Goal: Task Accomplishment & Management: Manage account settings

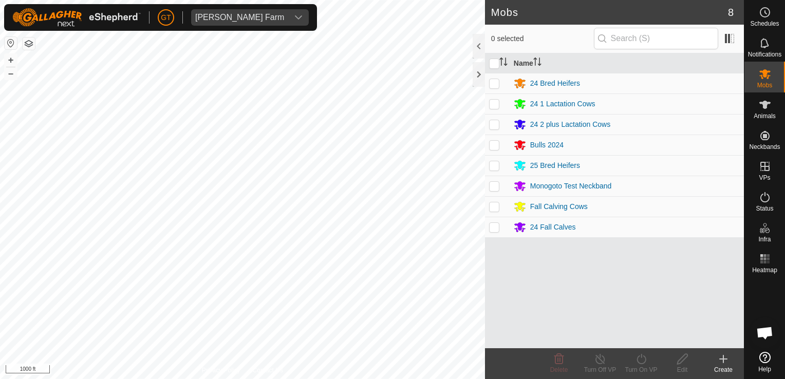
click at [333, 378] on html "[PERSON_NAME] Farm Schedules Notifications Mobs Animals Neckbands VPs Status In…" at bounding box center [392, 189] width 785 height 379
click at [363, 378] on html "[PERSON_NAME] Farm Schedules Notifications Mobs Animals Neckbands VPs Status In…" at bounding box center [392, 189] width 785 height 379
click at [371, 0] on html "[PERSON_NAME] Farm Schedules Notifications Mobs Animals Neckbands VPs Status In…" at bounding box center [392, 189] width 785 height 379
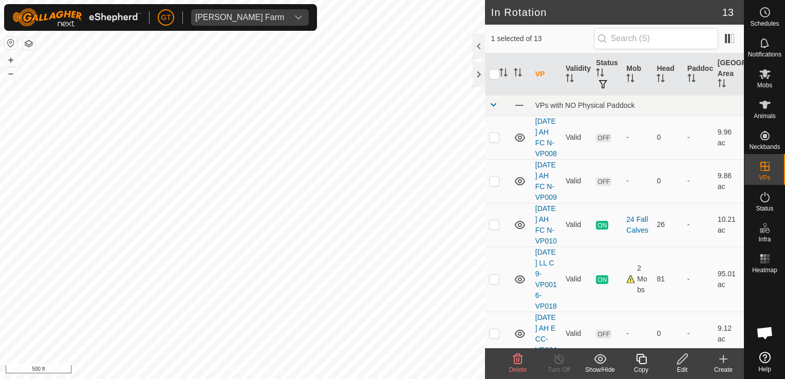
click at [518, 354] on icon at bounding box center [518, 359] width 10 height 10
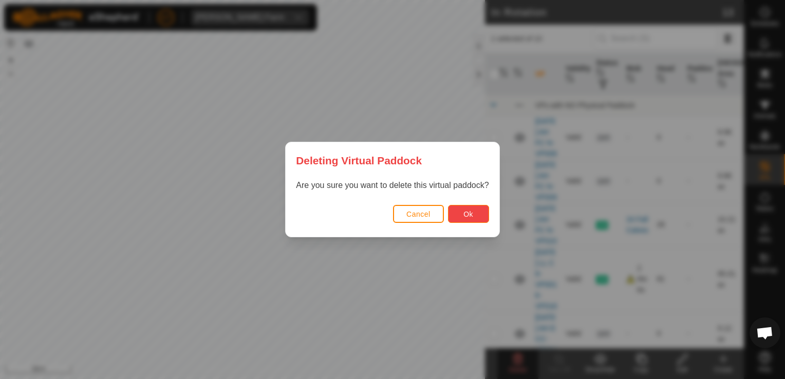
click at [471, 218] on button "Ok" at bounding box center [468, 214] width 41 height 18
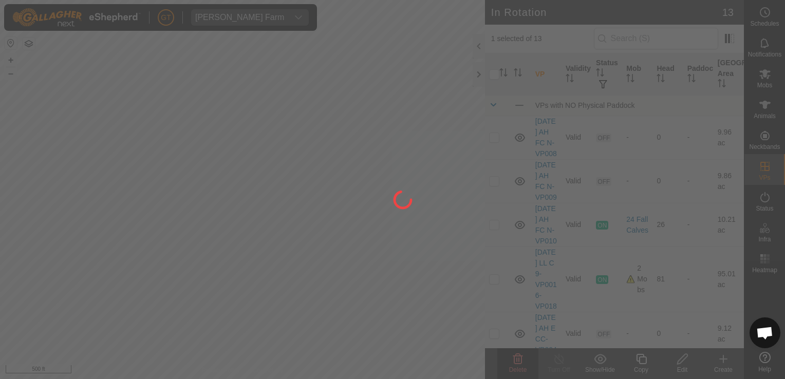
checkbox input "false"
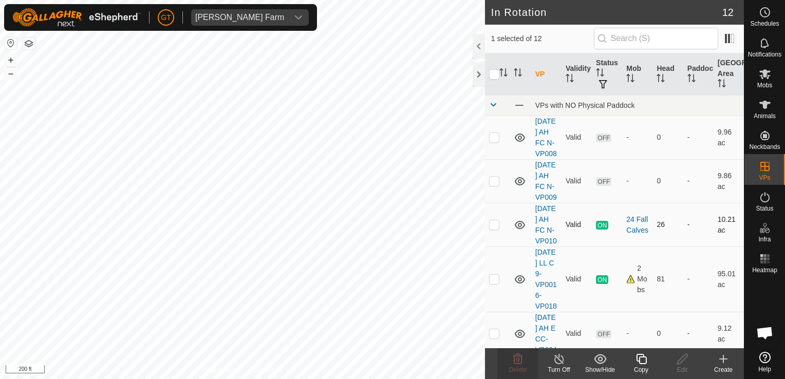
checkbox input "false"
click at [516, 364] on icon at bounding box center [518, 359] width 10 height 10
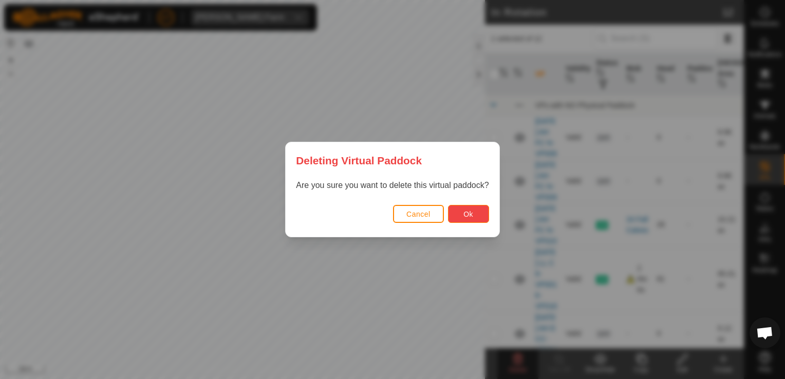
click at [467, 210] on span "Ok" at bounding box center [468, 214] width 10 height 8
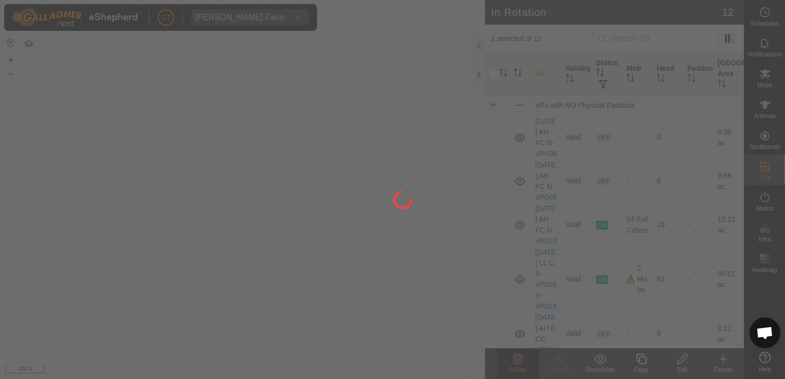
checkbox input "false"
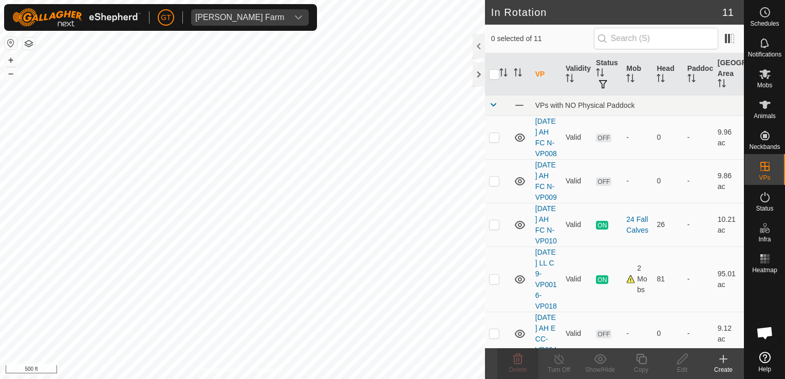
click at [558, 378] on html "[PERSON_NAME] Farm Schedules Notifications Mobs Animals Neckbands VPs Status In…" at bounding box center [392, 189] width 785 height 379
click at [441, 378] on html "[PERSON_NAME] Farm Schedules Notifications Mobs Animals Neckbands VPs Status In…" at bounding box center [392, 189] width 785 height 379
checkbox input "true"
click at [643, 356] on icon at bounding box center [641, 359] width 10 height 10
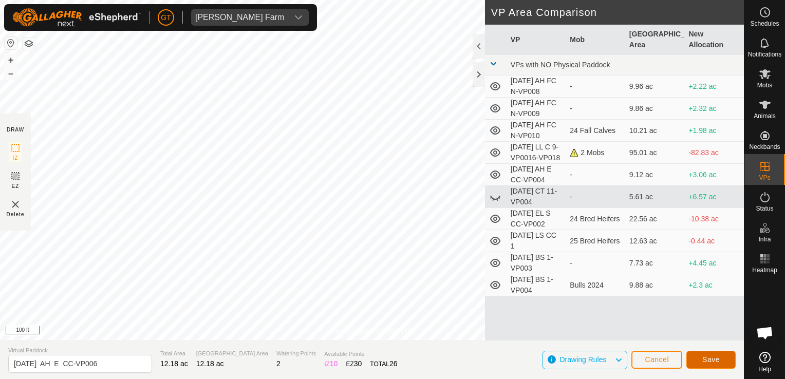
click at [707, 357] on span "Save" at bounding box center [710, 359] width 17 height 8
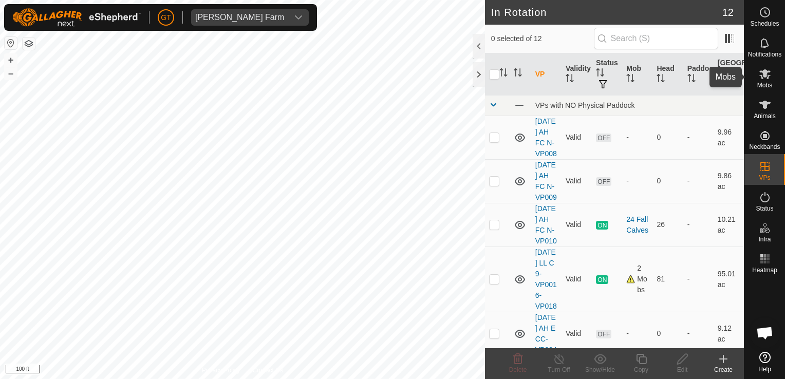
click at [760, 78] on icon at bounding box center [764, 74] width 12 height 12
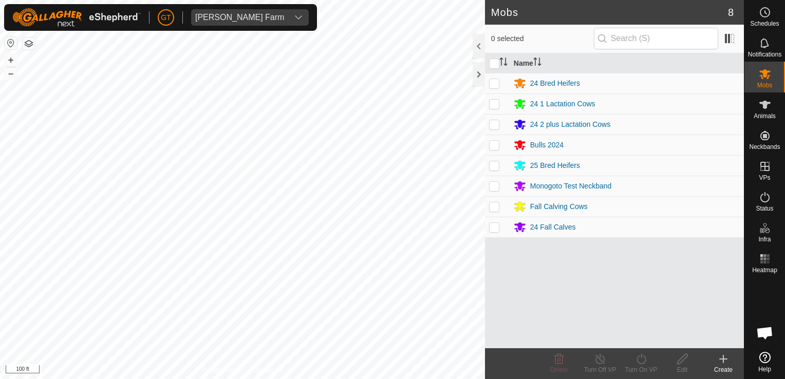
click at [498, 208] on p-checkbox at bounding box center [494, 206] width 10 height 8
checkbox input "true"
click at [638, 360] on icon at bounding box center [641, 359] width 13 height 12
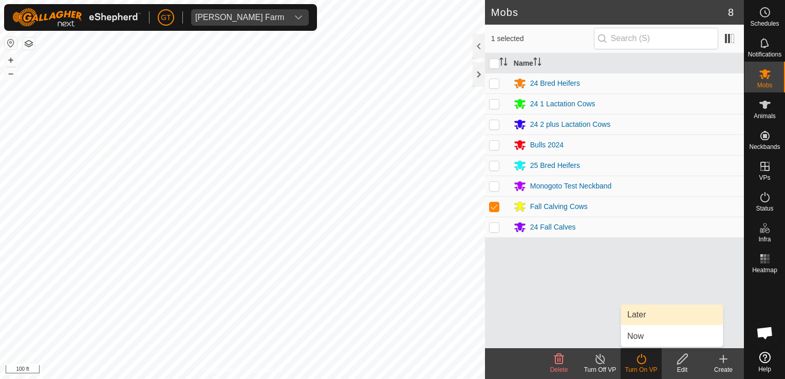
click at [651, 317] on link "Later" at bounding box center [672, 315] width 102 height 21
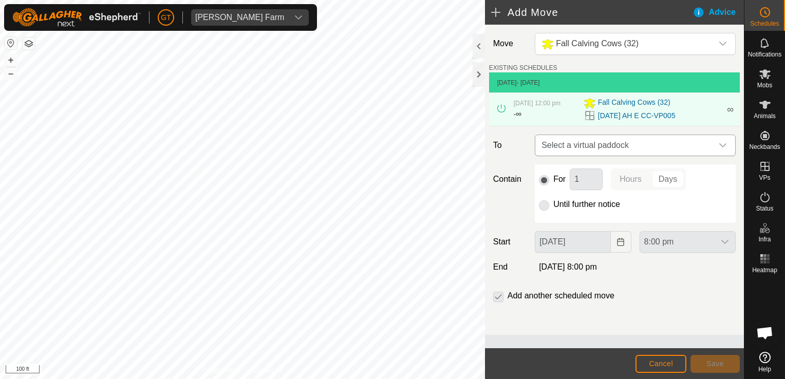
click at [723, 143] on icon "dropdown trigger" at bounding box center [722, 145] width 8 height 8
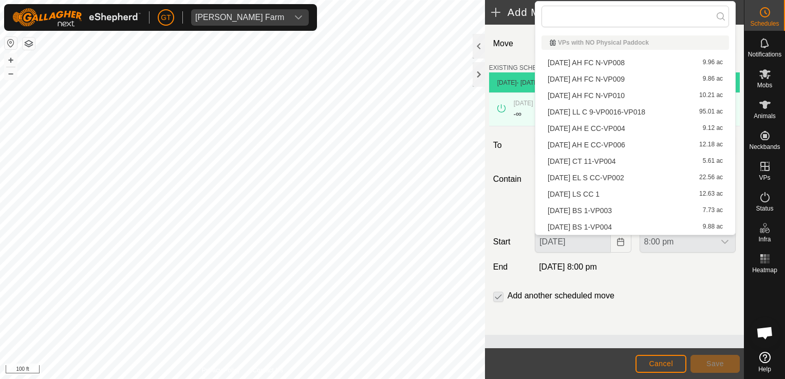
click at [642, 145] on li "[DATE] AH E CC-VP006 12.18 ac" at bounding box center [634, 144] width 187 height 15
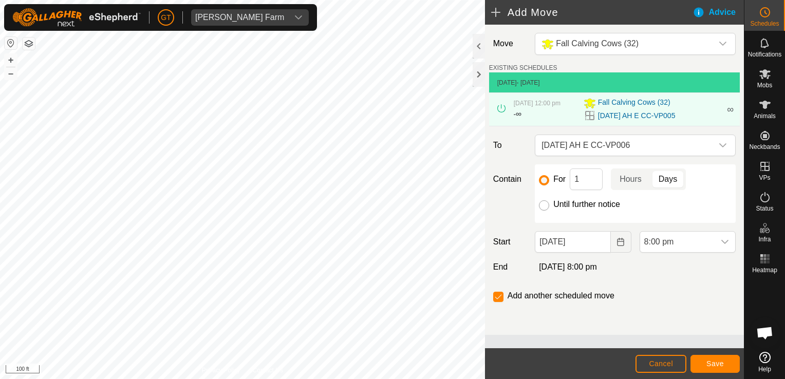
click at [544, 206] on input "Until further notice" at bounding box center [544, 205] width 10 height 10
radio input "true"
checkbox input "false"
click at [616, 241] on icon "Choose Date" at bounding box center [620, 242] width 8 height 8
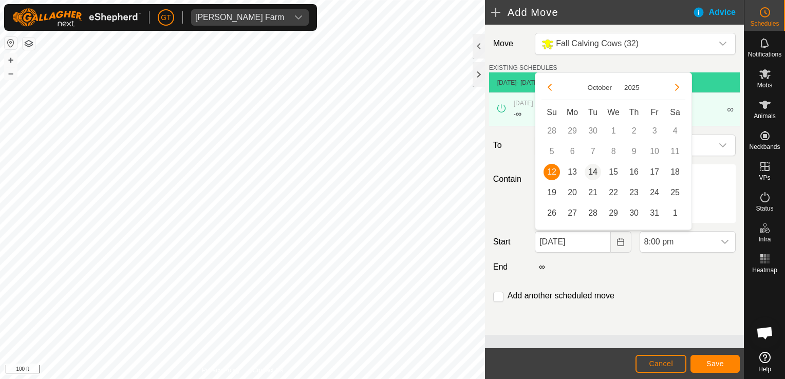
drag, startPoint x: 573, startPoint y: 173, endPoint x: 584, endPoint y: 173, distance: 11.8
click at [574, 173] on span "13" at bounding box center [572, 172] width 16 height 16
type input "[DATE]"
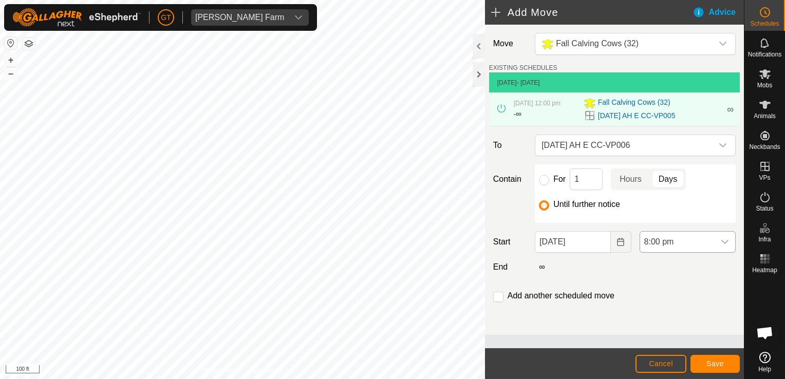
click at [723, 240] on icon "dropdown trigger" at bounding box center [724, 242] width 8 height 8
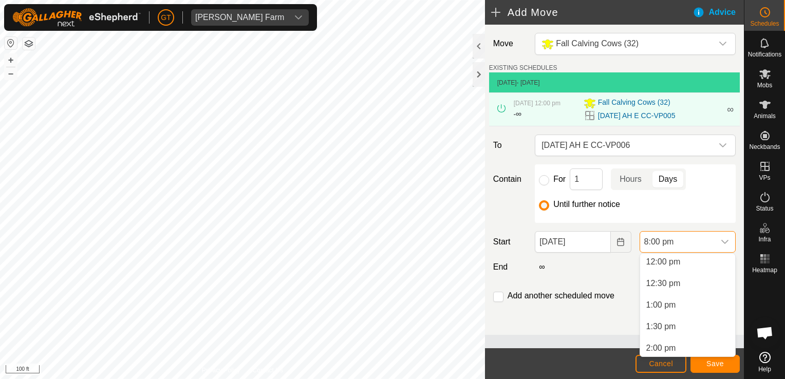
scroll to position [518, 0]
click at [699, 269] on li "12:00 pm" at bounding box center [687, 264] width 95 height 21
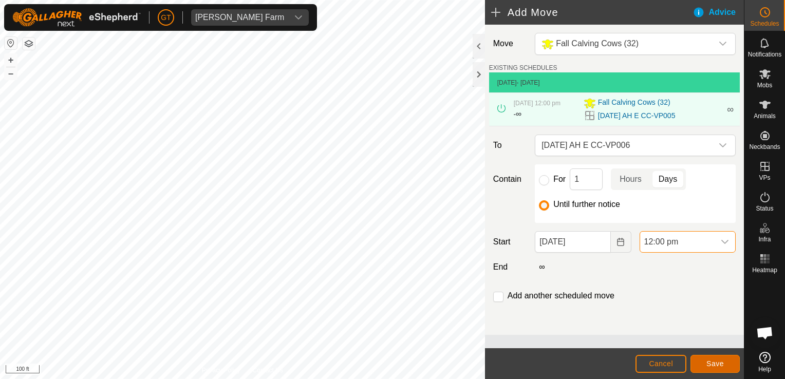
click at [717, 367] on span "Save" at bounding box center [714, 363] width 17 height 8
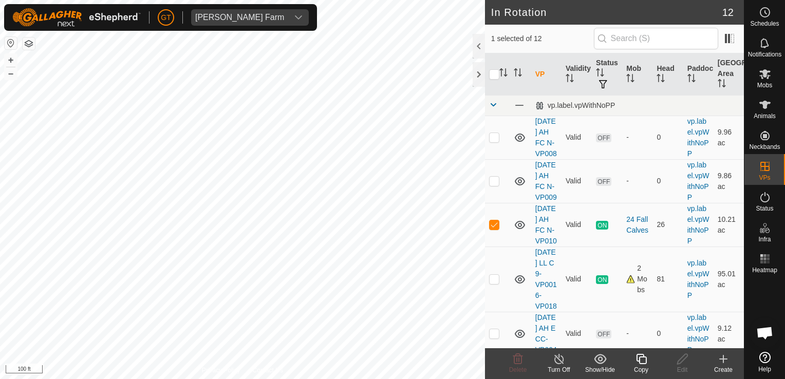
click at [637, 360] on icon at bounding box center [641, 359] width 10 height 10
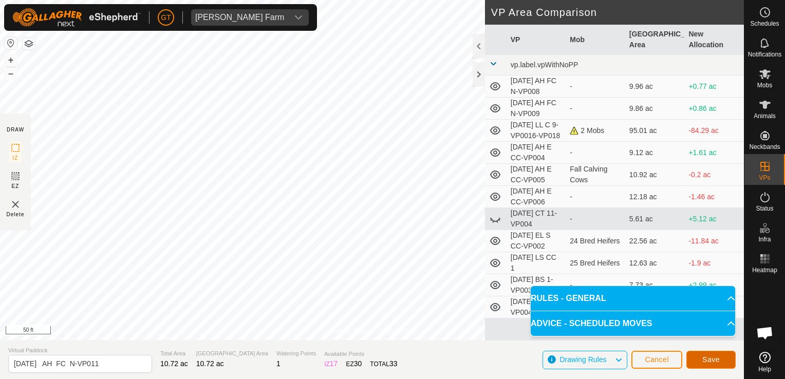
click at [711, 364] on button "Save" at bounding box center [710, 360] width 49 height 18
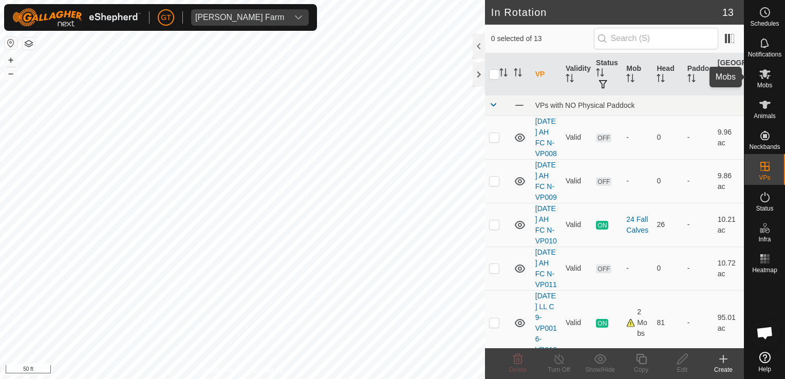
click at [763, 82] on span "Mobs" at bounding box center [764, 85] width 15 height 6
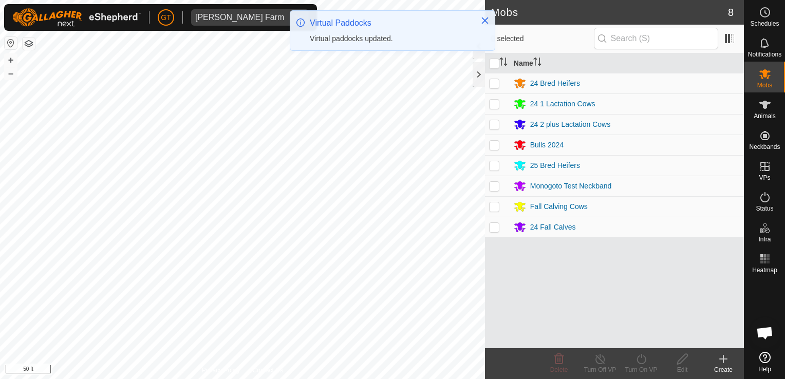
click at [493, 229] on p-checkbox at bounding box center [494, 227] width 10 height 8
checkbox input "true"
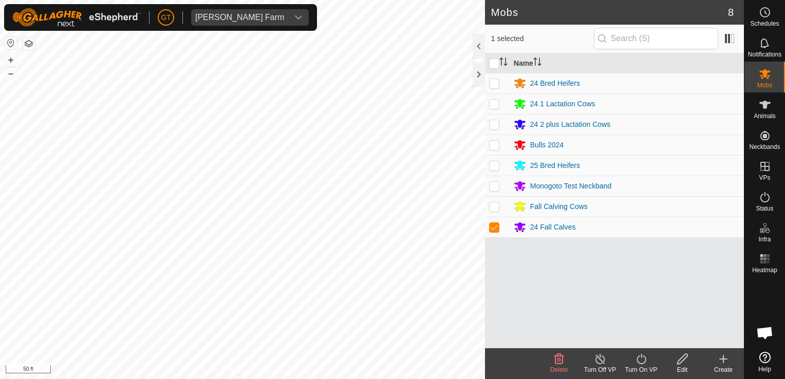
click at [643, 356] on icon at bounding box center [641, 359] width 13 height 12
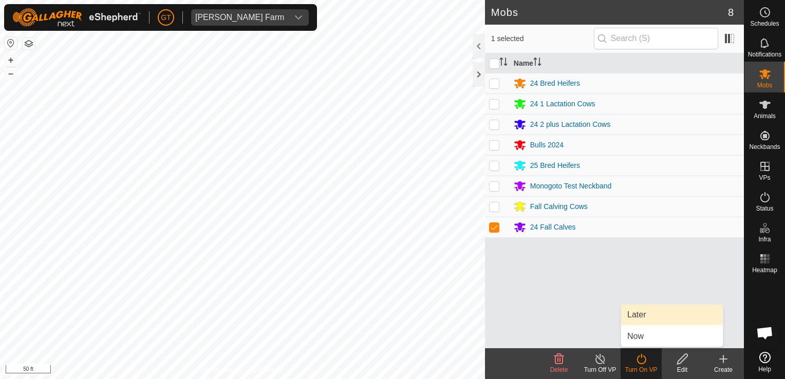
click at [642, 316] on link "Later" at bounding box center [672, 315] width 102 height 21
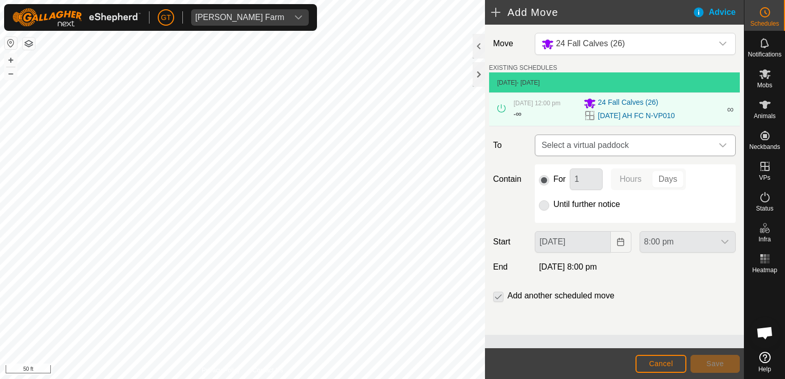
click at [720, 146] on icon "dropdown trigger" at bounding box center [722, 145] width 8 height 8
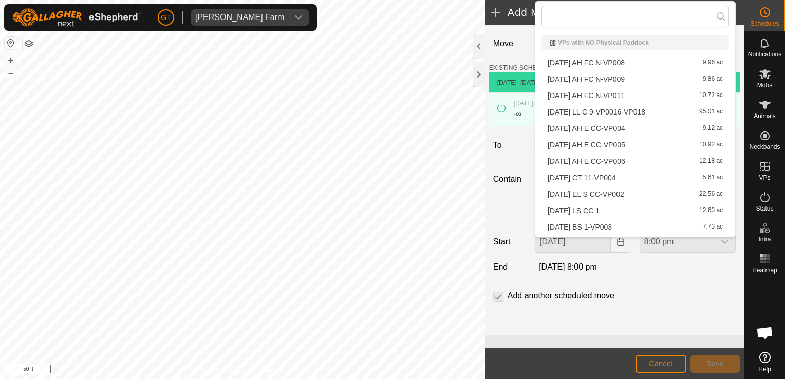
click at [633, 98] on li "[DATE] AH FC N-VP011 10.72 ac" at bounding box center [634, 95] width 187 height 15
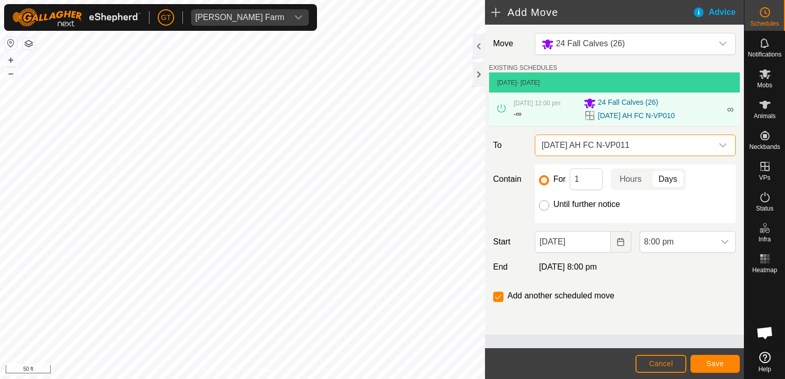
click at [542, 205] on input "Until further notice" at bounding box center [544, 205] width 10 height 10
radio input "true"
checkbox input "false"
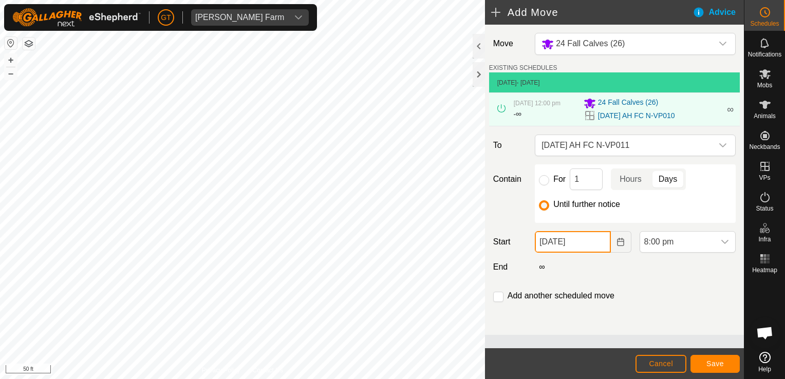
click at [595, 245] on input "[DATE]" at bounding box center [572, 242] width 75 height 22
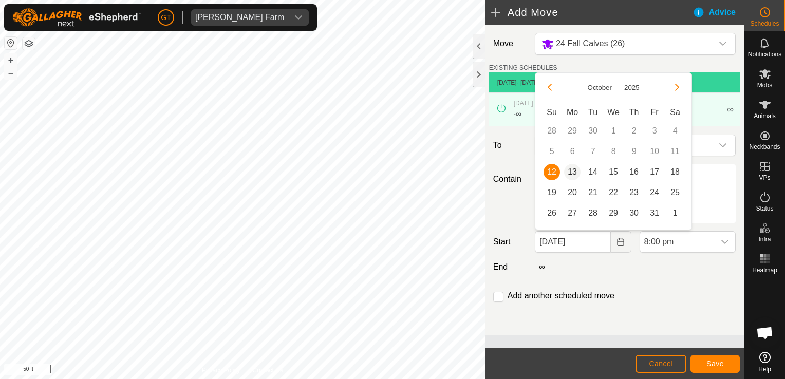
click at [572, 177] on span "13" at bounding box center [572, 172] width 16 height 16
type input "[DATE]"
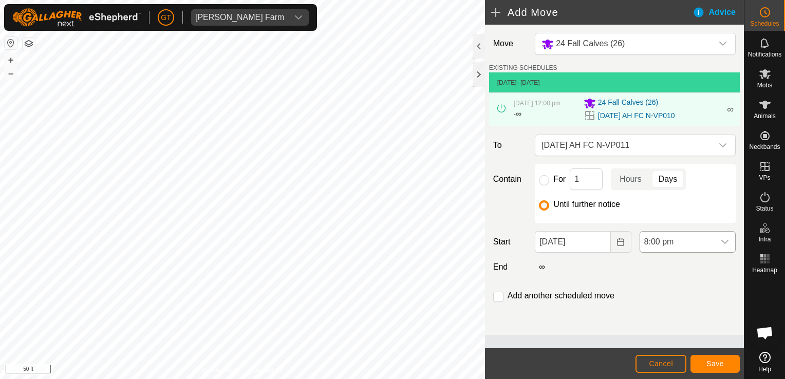
click at [724, 241] on icon "dropdown trigger" at bounding box center [724, 242] width 8 height 8
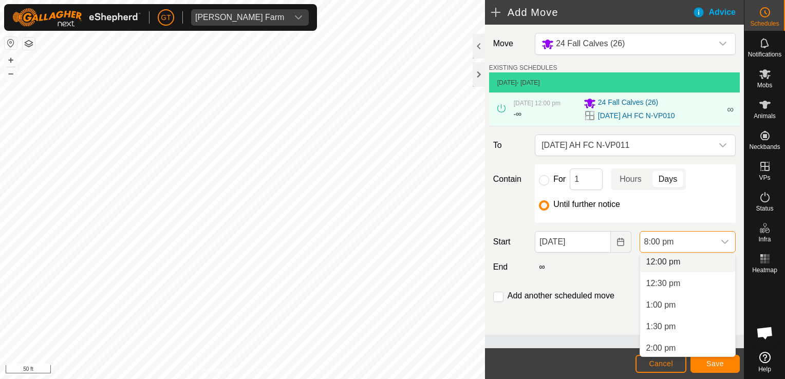
scroll to position [518, 0]
click at [695, 266] on li "12:00 pm" at bounding box center [687, 264] width 95 height 21
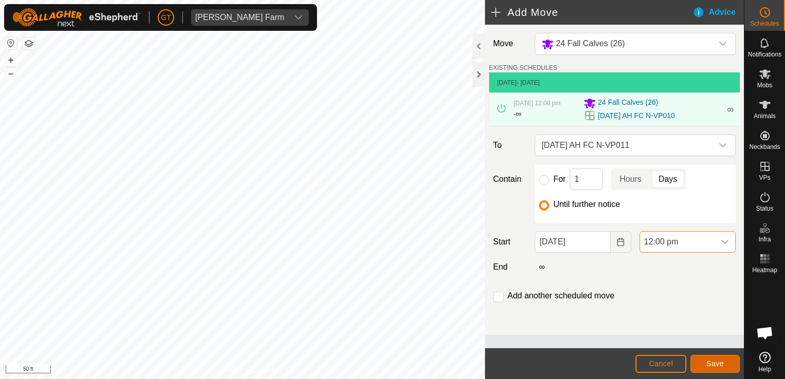
click at [722, 364] on span "Save" at bounding box center [714, 363] width 17 height 8
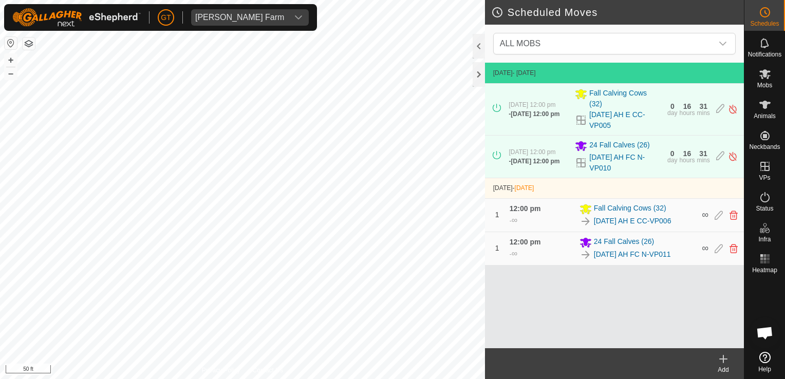
click at [535, 297] on div "Scheduled Moves ALL MOBS [DATE] - [DATE] [DATE] 12:00 pm - [DATE] 12:00 pm Fall…" at bounding box center [372, 189] width 744 height 379
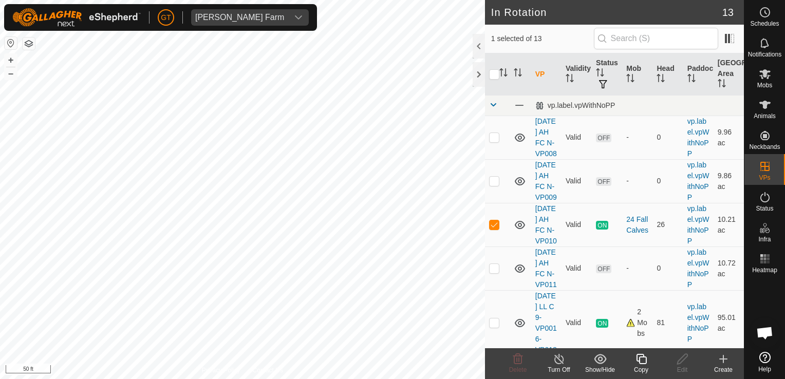
checkbox input "true"
checkbox input "false"
click at [513, 361] on icon at bounding box center [517, 359] width 12 height 12
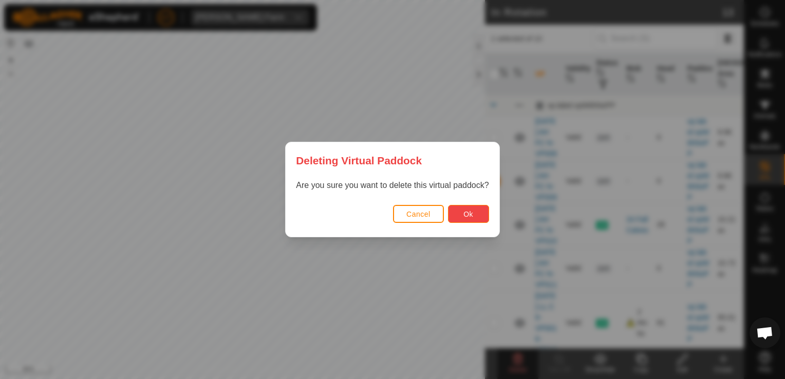
click at [473, 211] on button "Ok" at bounding box center [468, 214] width 41 height 18
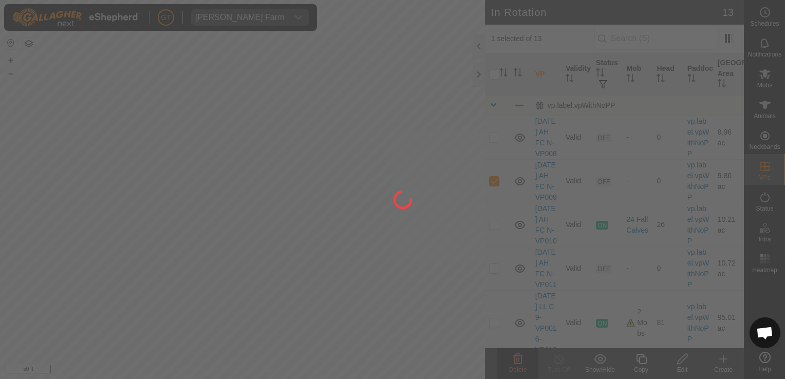
checkbox input "false"
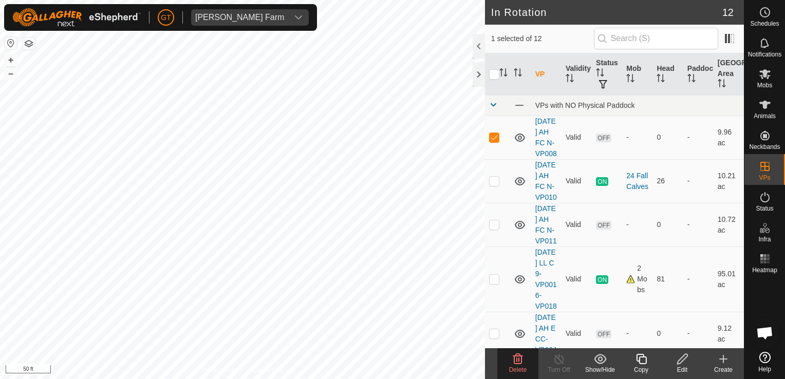
click at [519, 362] on icon at bounding box center [518, 359] width 10 height 10
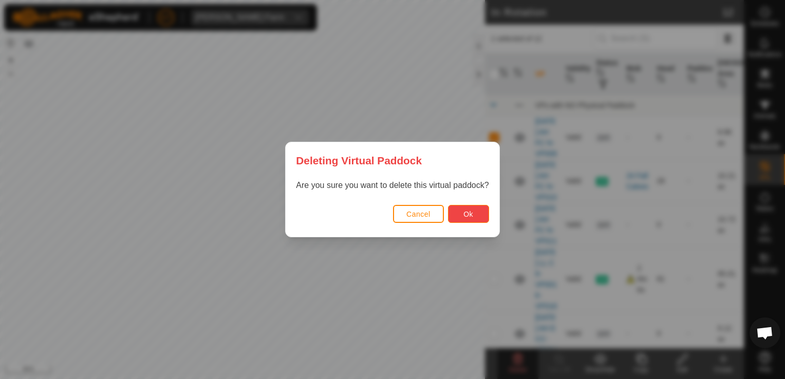
click at [463, 213] on span "Ok" at bounding box center [468, 214] width 10 height 8
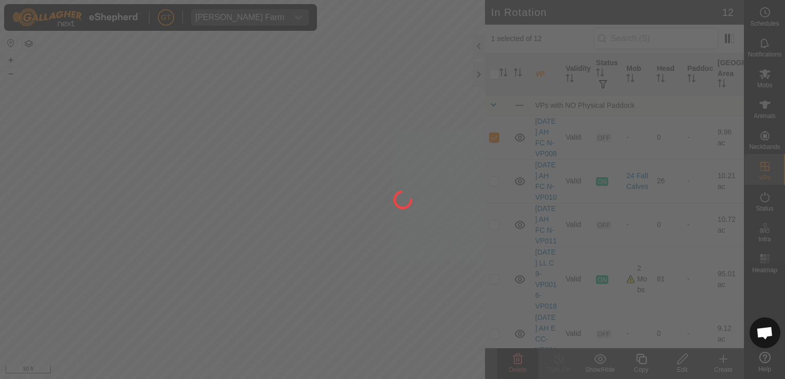
checkbox input "false"
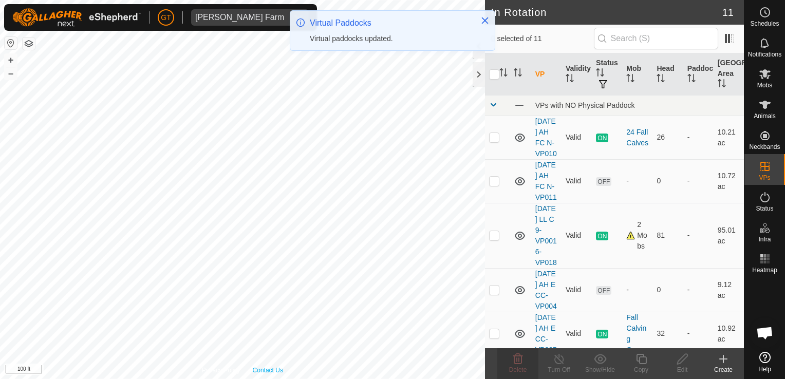
click at [262, 367] on div "Privacy Policy Contact Us [DATE] AH FC N-VP008 Status: OFF Type: Inclusion Zone…" at bounding box center [242, 189] width 485 height 379
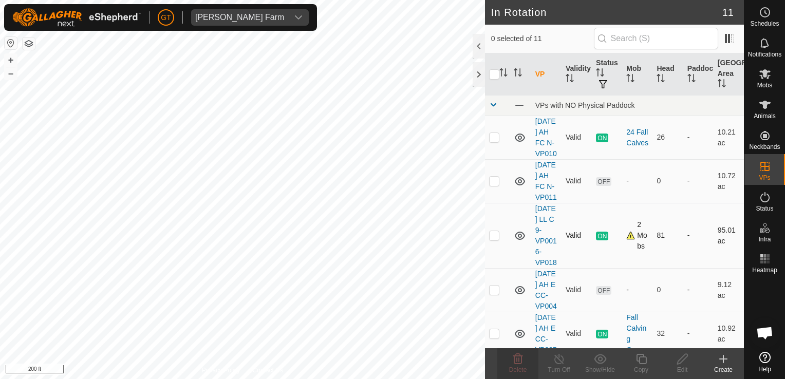
click at [503, 311] on div "In Rotation 11 0 selected of 11 VP Validity Status Mob Head Paddock Grazing Are…" at bounding box center [372, 189] width 744 height 379
checkbox input "true"
click at [640, 356] on icon at bounding box center [641, 359] width 10 height 10
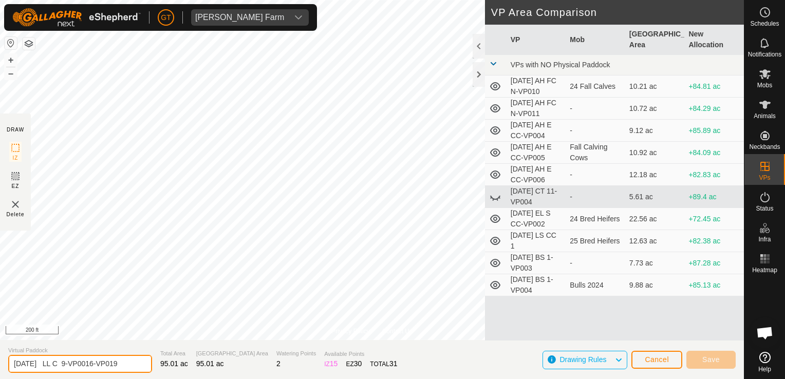
click at [135, 365] on input "[DATE] LL C 9-VP0016-VP019" at bounding box center [80, 364] width 144 height 18
type input "[DATE] DH NW 1"
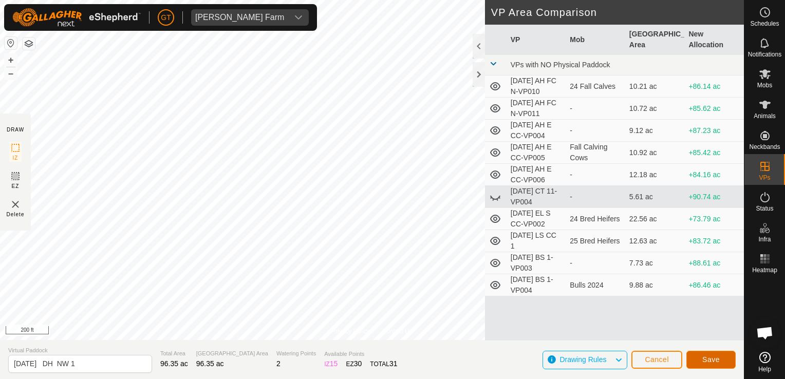
click at [699, 360] on button "Save" at bounding box center [710, 360] width 49 height 18
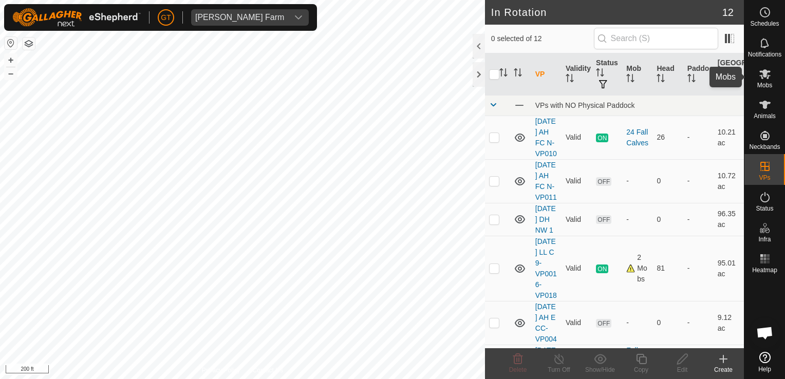
click at [764, 74] on icon at bounding box center [764, 74] width 11 height 10
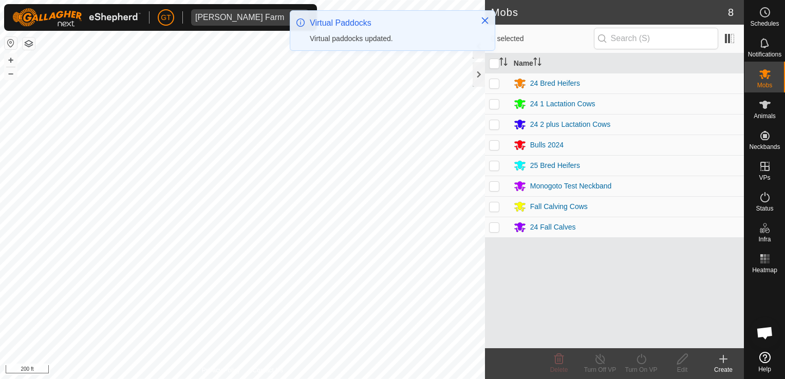
click at [494, 107] on p-checkbox at bounding box center [494, 104] width 10 height 8
checkbox input "true"
click at [639, 355] on icon at bounding box center [640, 359] width 9 height 10
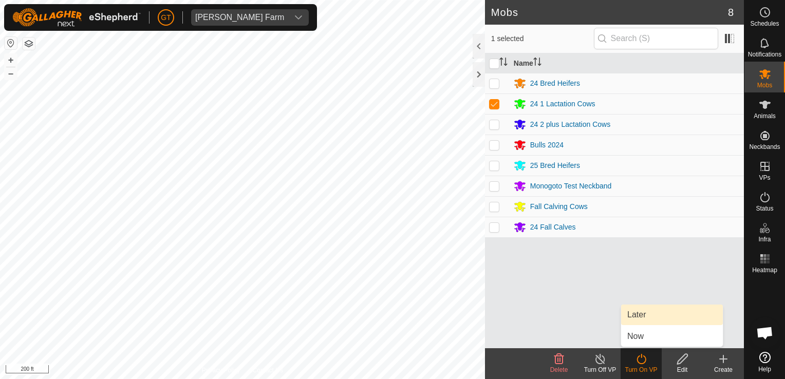
click at [648, 314] on link "Later" at bounding box center [672, 315] width 102 height 21
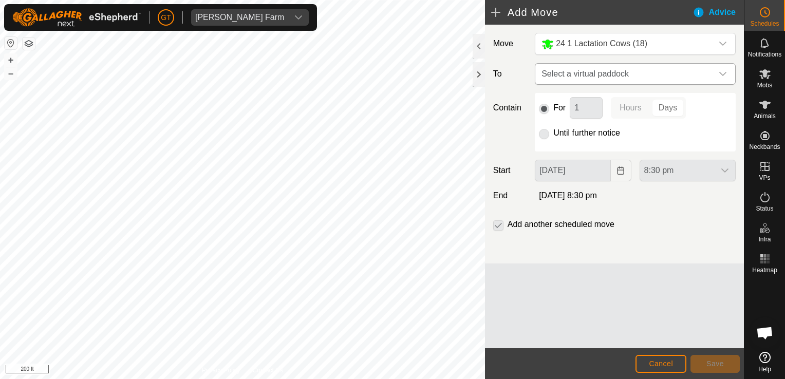
click at [724, 71] on icon "dropdown trigger" at bounding box center [722, 74] width 8 height 8
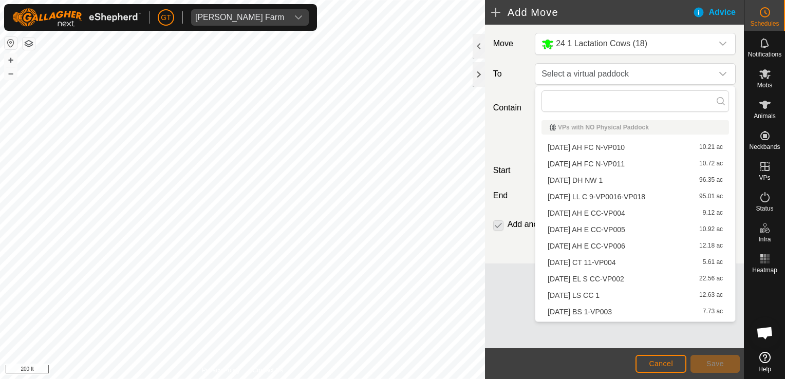
click at [657, 183] on li "[DATE] DH NW 1 96.35 ac" at bounding box center [634, 180] width 187 height 15
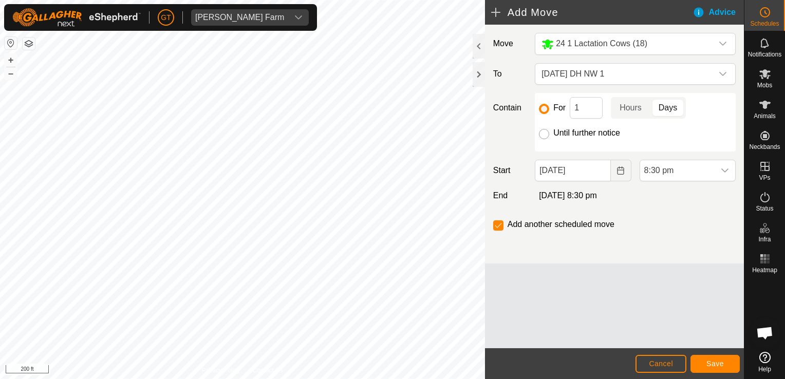
click at [544, 137] on input "Until further notice" at bounding box center [544, 134] width 10 height 10
radio input "true"
checkbox input "false"
click at [615, 172] on button "Choose Date" at bounding box center [621, 171] width 21 height 22
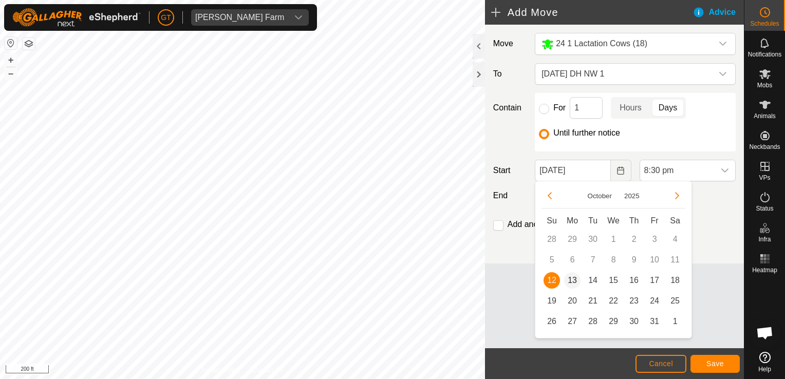
click at [574, 282] on span "13" at bounding box center [572, 280] width 16 height 16
type input "[DATE]"
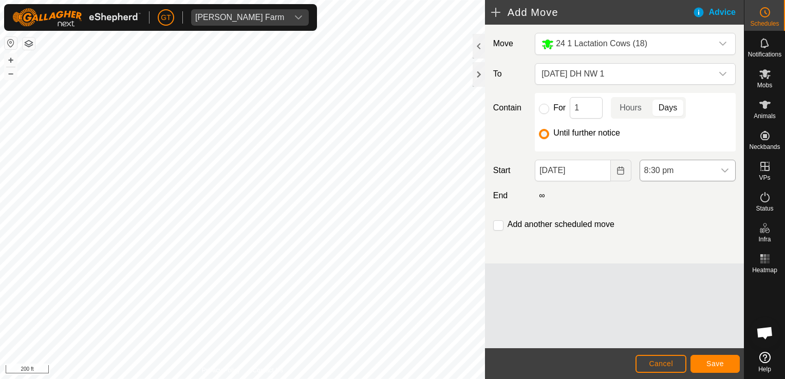
click at [724, 171] on icon "dropdown trigger" at bounding box center [724, 170] width 7 height 4
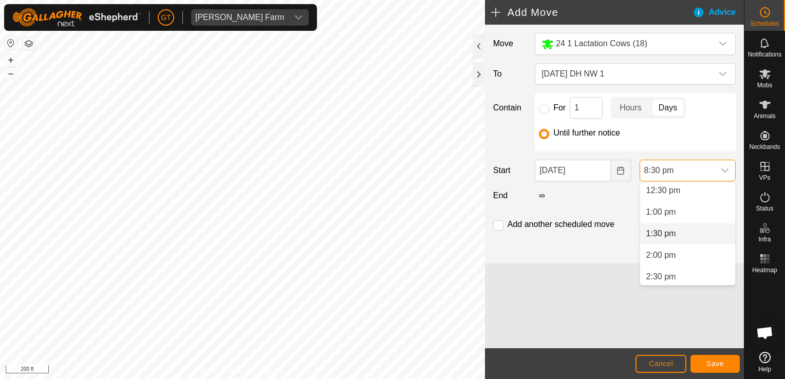
scroll to position [490, 0]
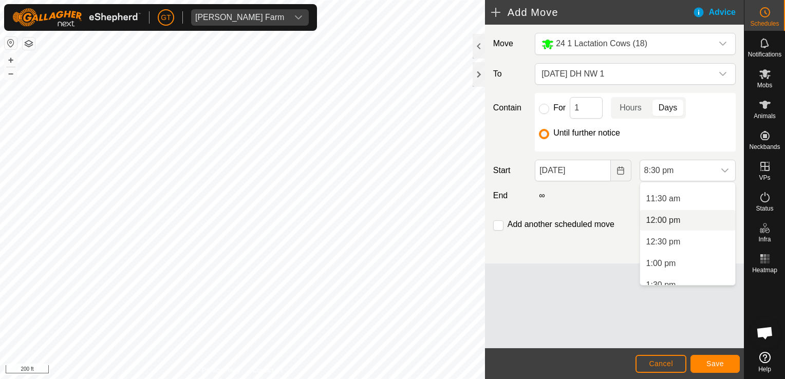
click at [690, 222] on li "12:00 pm" at bounding box center [687, 220] width 95 height 21
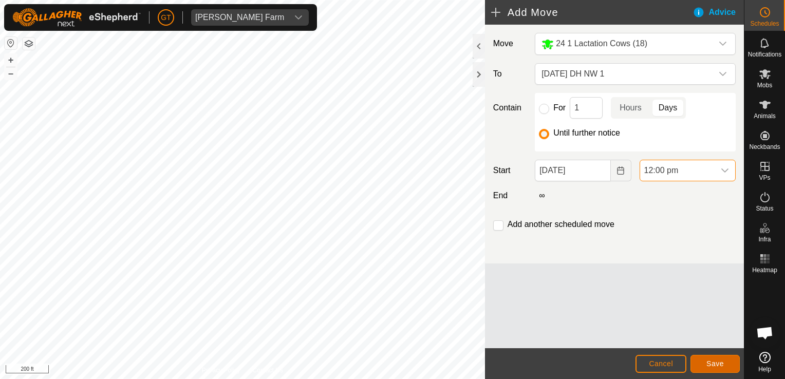
click at [713, 359] on span "Save" at bounding box center [714, 363] width 17 height 8
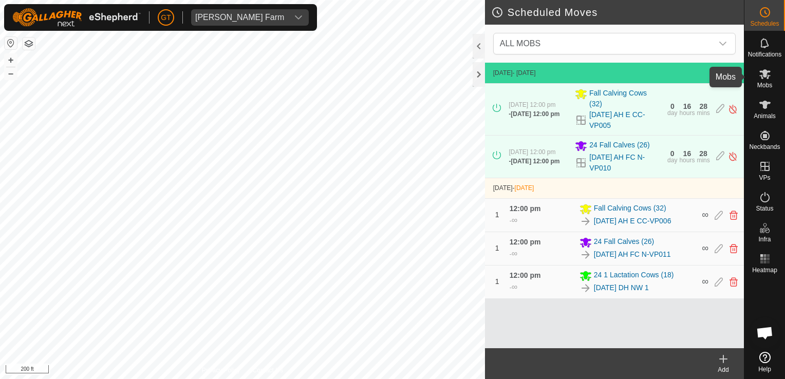
click at [767, 69] on icon at bounding box center [764, 74] width 12 height 12
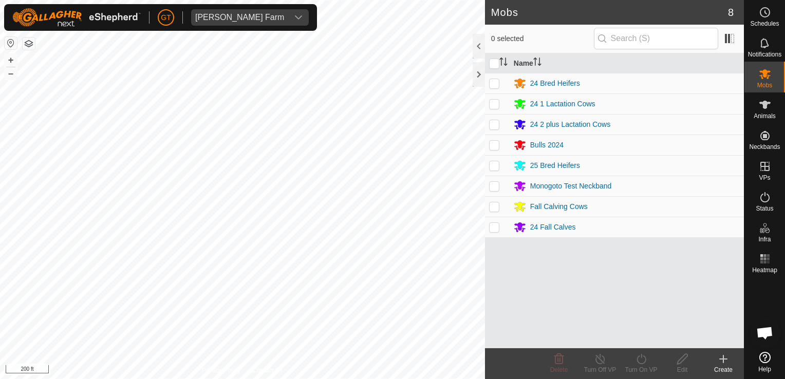
click at [497, 125] on p-checkbox at bounding box center [494, 124] width 10 height 8
checkbox input "true"
click at [637, 357] on icon at bounding box center [640, 359] width 9 height 10
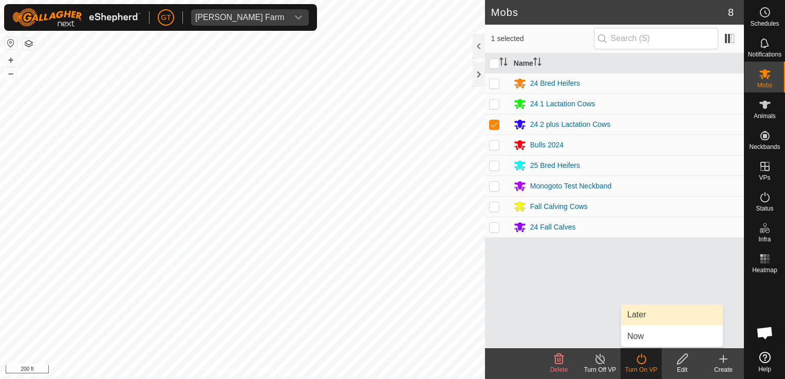
click at [651, 311] on link "Later" at bounding box center [672, 315] width 102 height 21
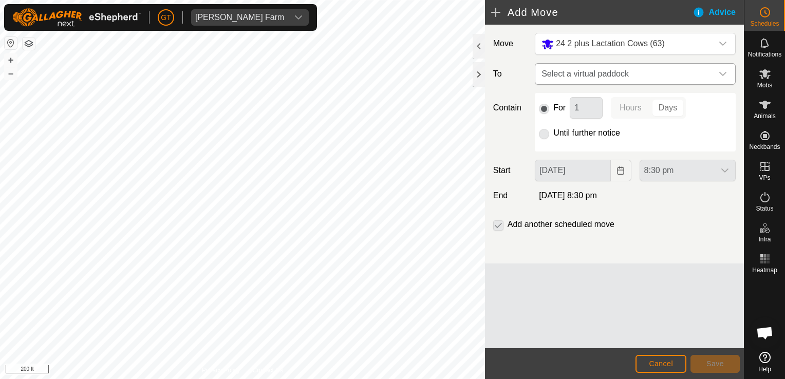
click at [720, 74] on icon "dropdown trigger" at bounding box center [722, 74] width 8 height 8
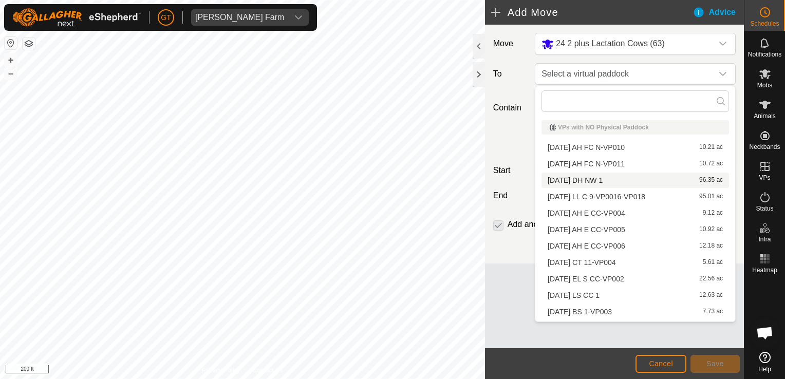
click at [635, 181] on li "[DATE] DH NW 1 96.35 ac" at bounding box center [634, 180] width 187 height 15
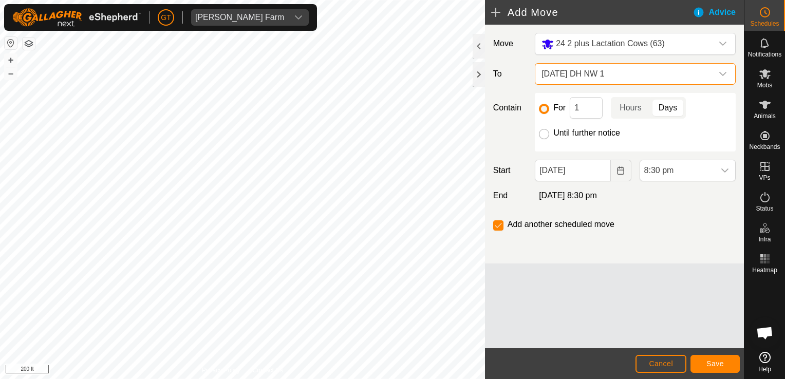
click at [544, 137] on input "Until further notice" at bounding box center [544, 134] width 10 height 10
radio input "true"
checkbox input "false"
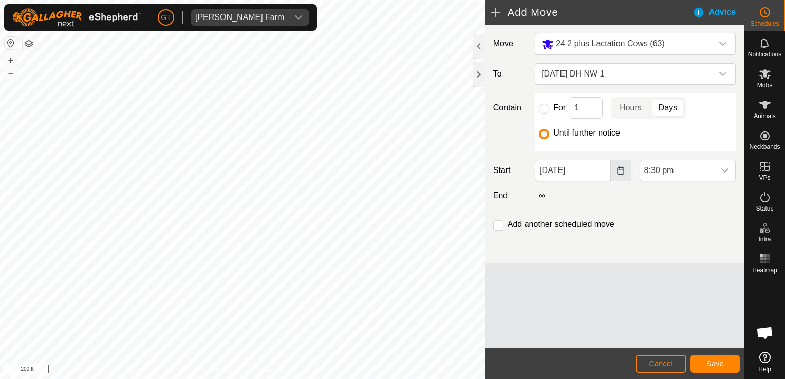
click at [616, 171] on button "Choose Date" at bounding box center [621, 171] width 21 height 22
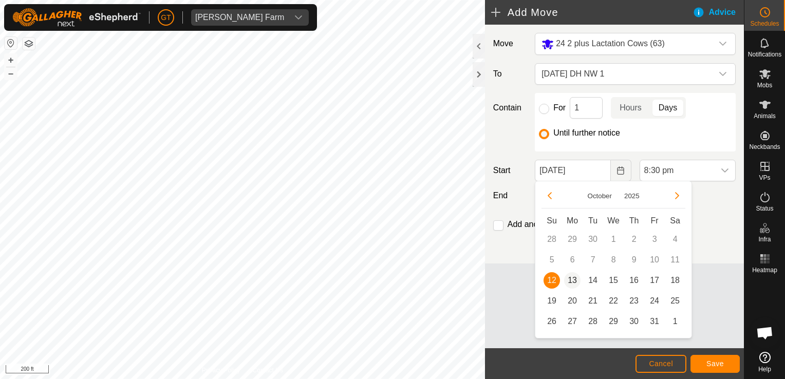
click at [572, 278] on span "13" at bounding box center [572, 280] width 16 height 16
type input "[DATE]"
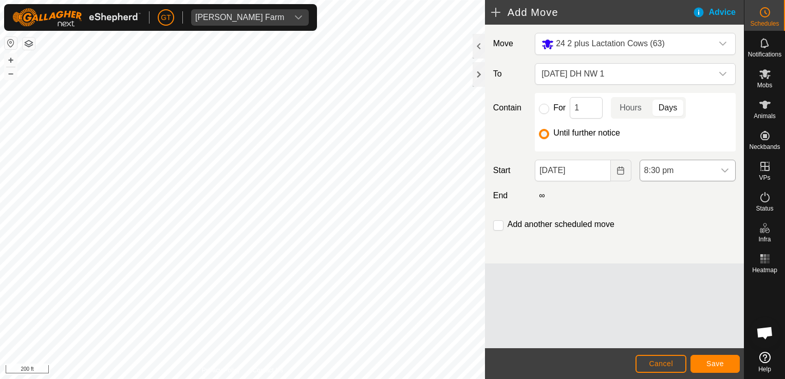
click at [725, 169] on icon "dropdown trigger" at bounding box center [724, 170] width 8 height 8
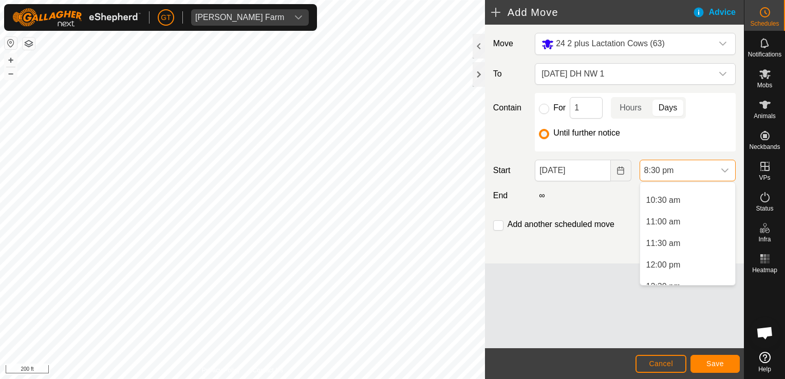
scroll to position [443, 0]
click at [678, 270] on li "12:00 pm" at bounding box center [687, 267] width 95 height 21
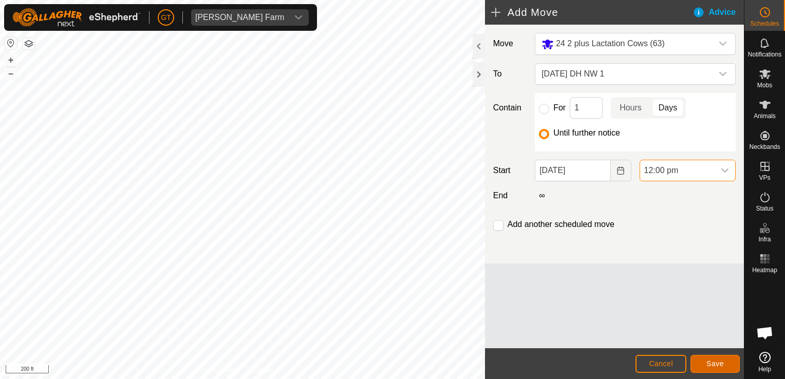
click at [714, 367] on span "Save" at bounding box center [714, 363] width 17 height 8
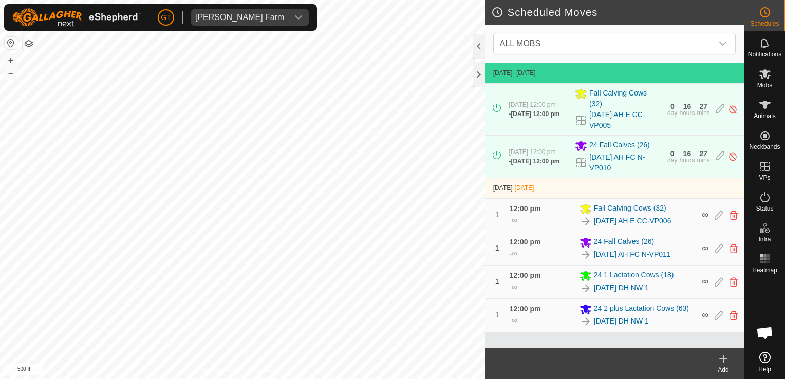
click at [602, 197] on div "Scheduled Moves ALL MOBS [DATE] - [DATE] [DATE] 12:00 pm - [DATE] 12:00 pm Fall…" at bounding box center [372, 189] width 744 height 379
click at [0, 54] on html "[PERSON_NAME] Farm Schedules Notifications Mobs Animals Neckbands VPs Status In…" at bounding box center [392, 189] width 785 height 379
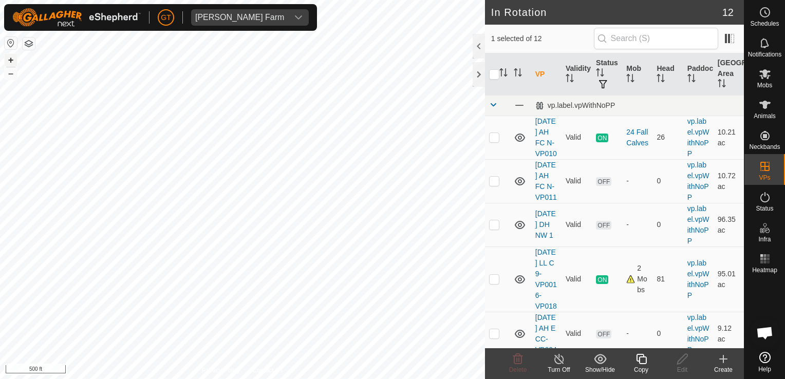
checkbox input "true"
checkbox input "false"
click at [515, 354] on icon at bounding box center [517, 359] width 12 height 12
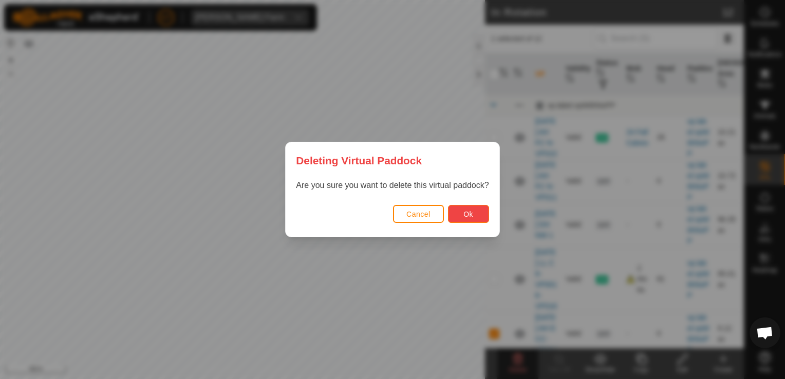
click at [472, 217] on span "Ok" at bounding box center [468, 214] width 10 height 8
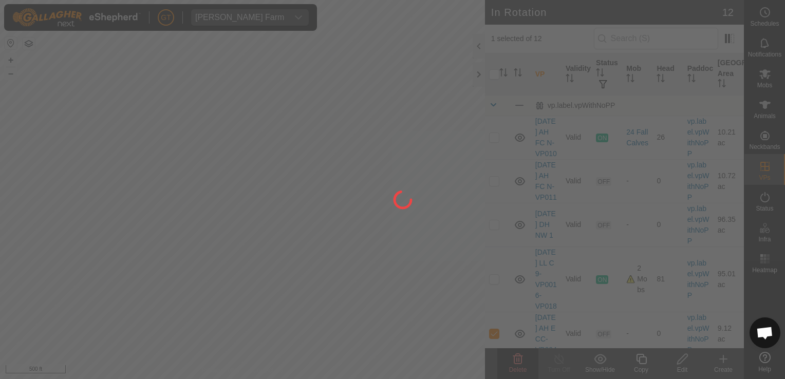
checkbox input "false"
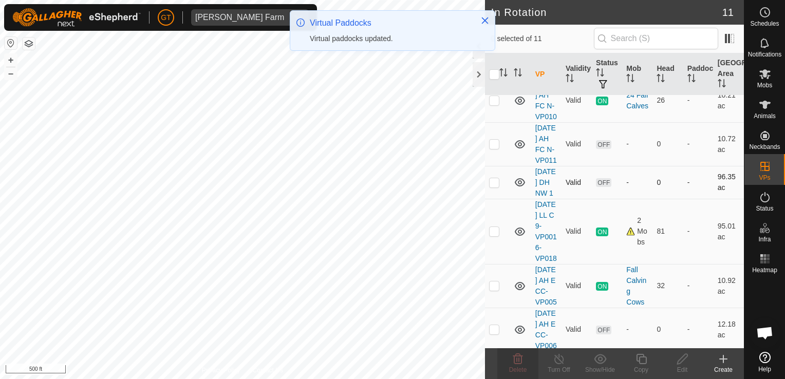
scroll to position [103, 0]
